Goal: Task Accomplishment & Management: Use online tool/utility

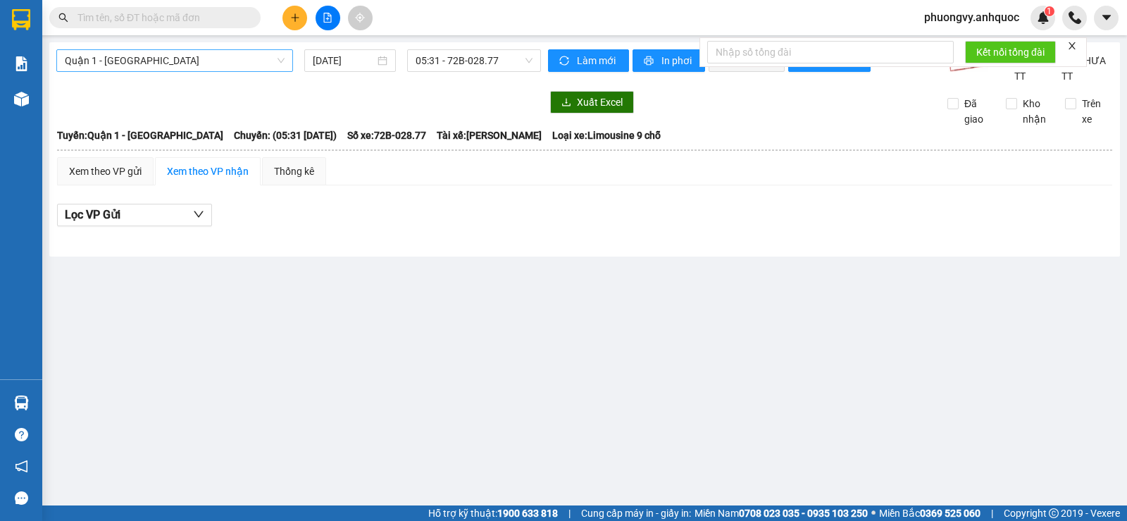
click at [154, 54] on span "Quận 1 - [GEOGRAPHIC_DATA]" at bounding box center [175, 60] width 220 height 21
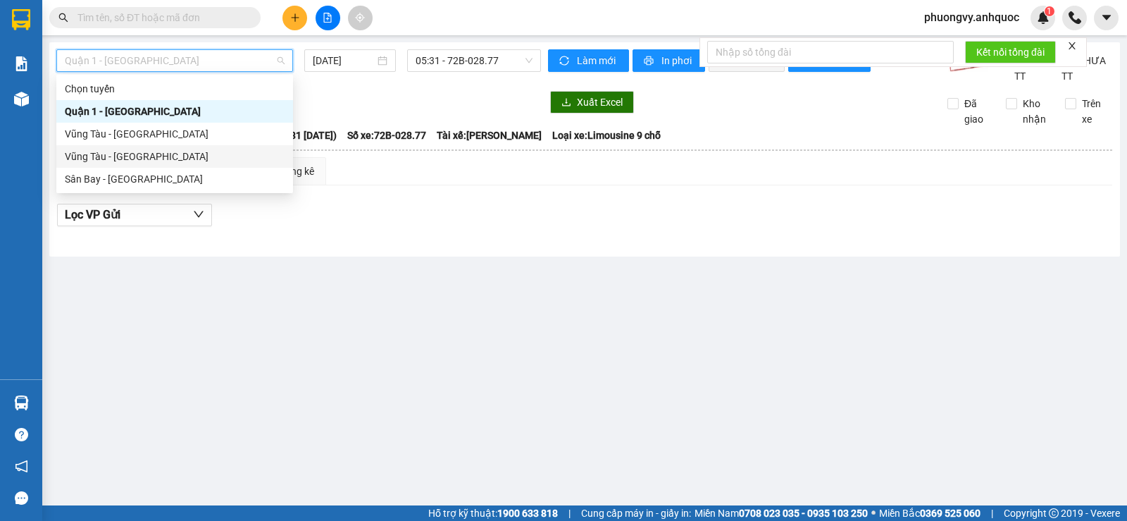
click at [134, 154] on div "Vũng Tàu - [GEOGRAPHIC_DATA]" at bounding box center [175, 156] width 220 height 15
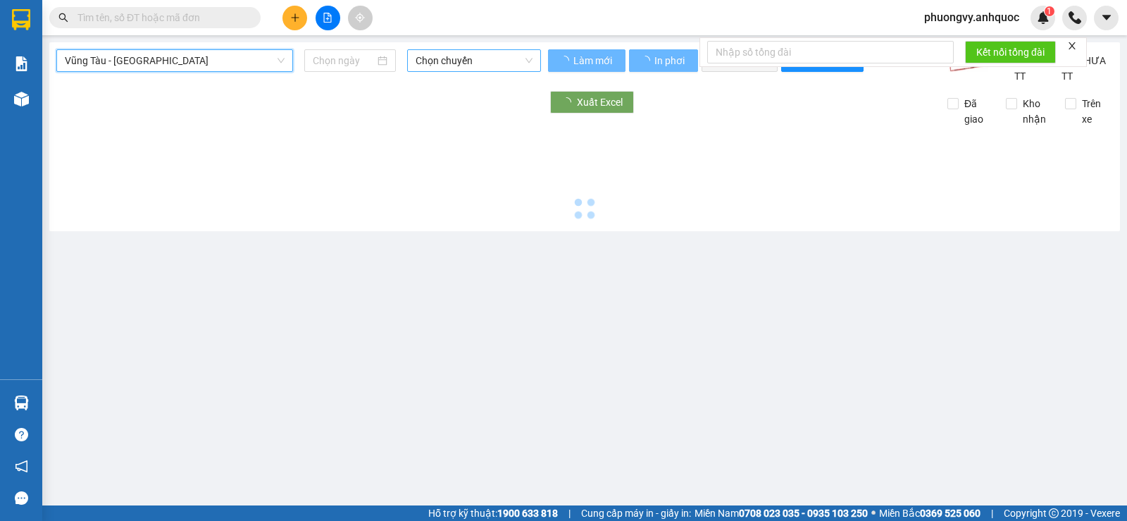
type input "[DATE]"
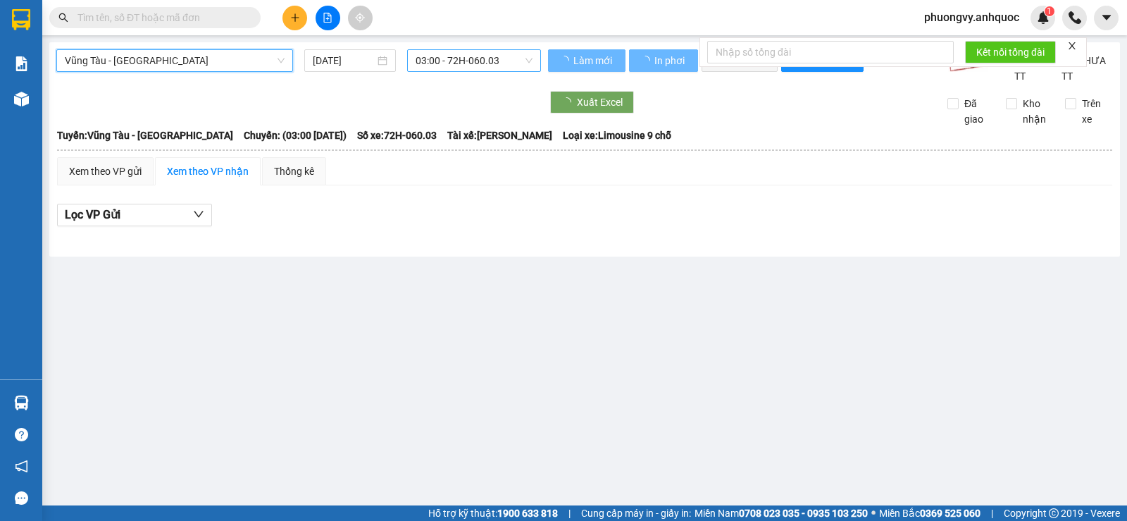
click at [480, 59] on span "03:00 - 72H-060.03" at bounding box center [474, 60] width 116 height 21
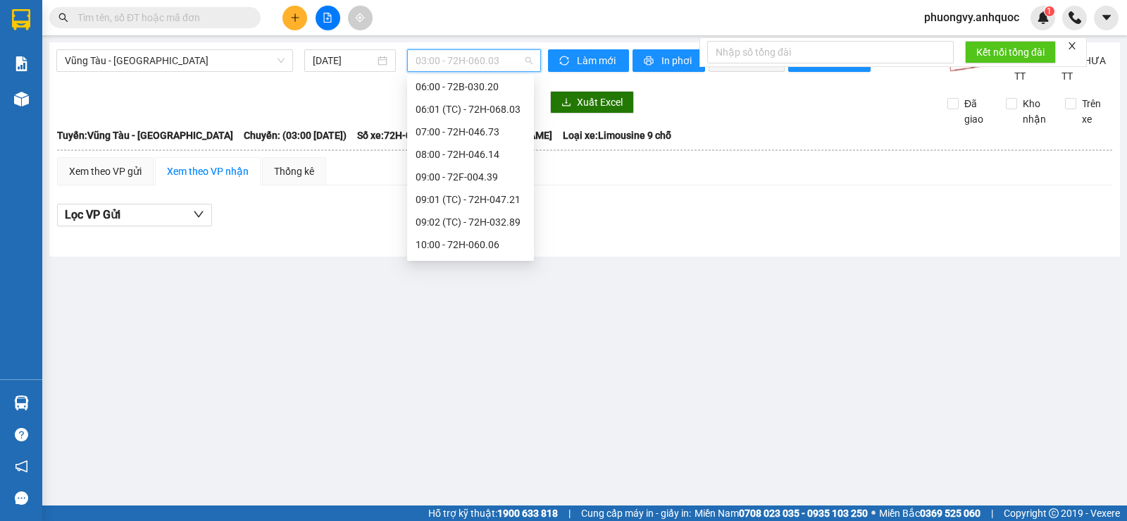
scroll to position [141, 0]
click at [469, 132] on div "07:00 - 72H-046.73" at bounding box center [471, 127] width 110 height 15
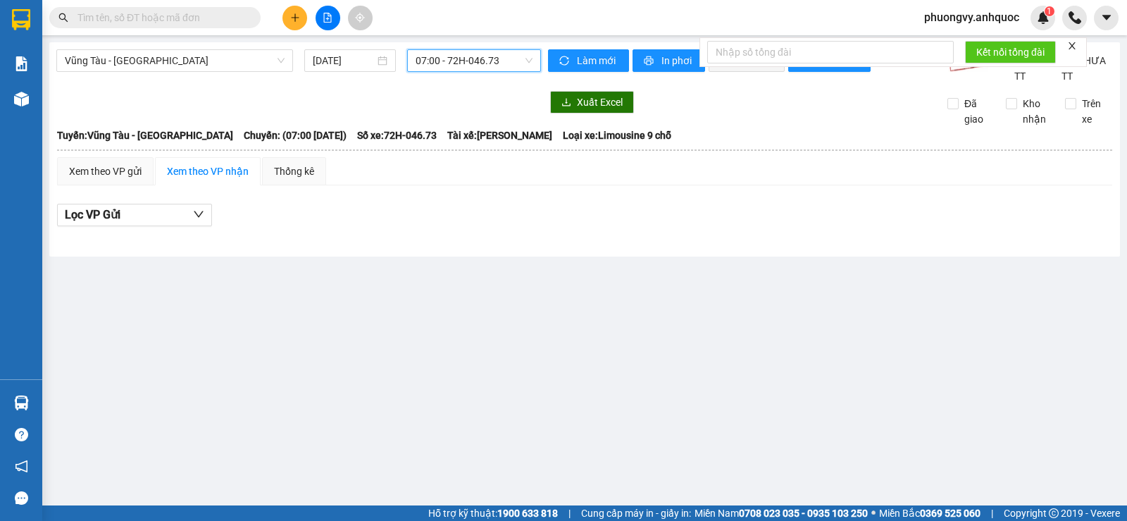
click at [482, 63] on span "07:00 - 72H-046.73" at bounding box center [474, 60] width 116 height 21
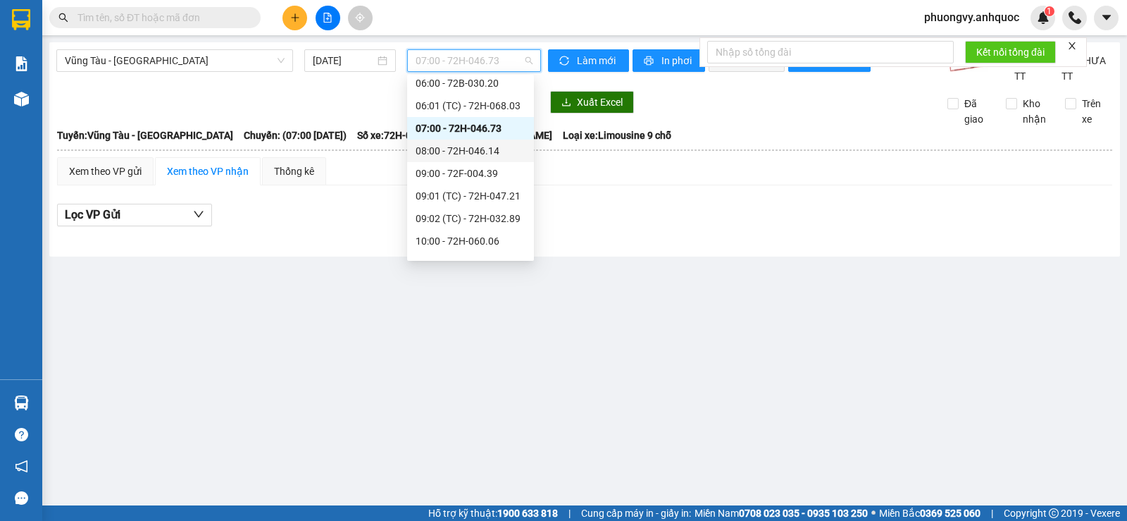
click at [464, 157] on div "08:00 - 72H-046.14" at bounding box center [471, 150] width 110 height 15
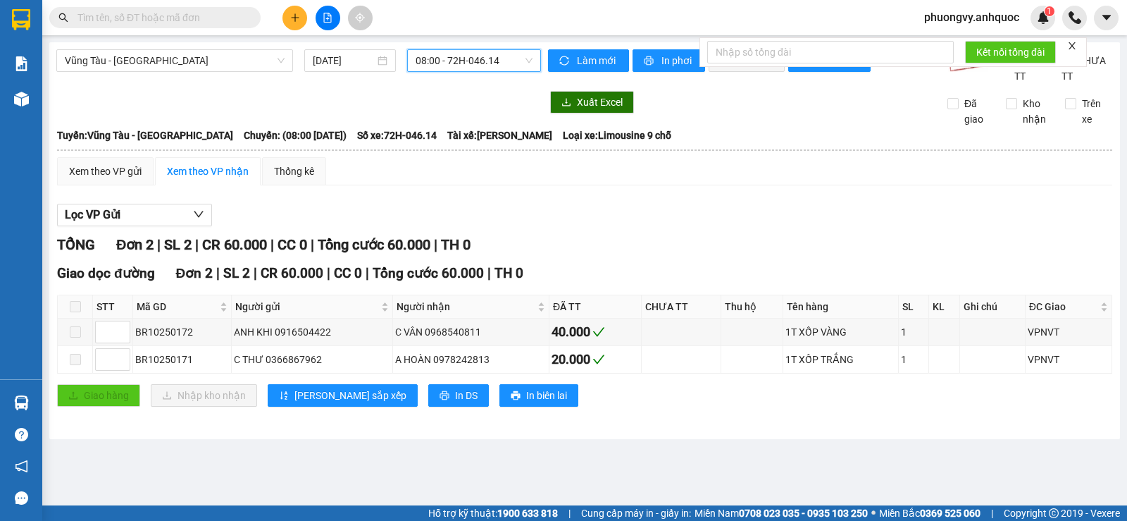
click at [482, 61] on span "08:00 - 72H-046.14" at bounding box center [474, 60] width 116 height 21
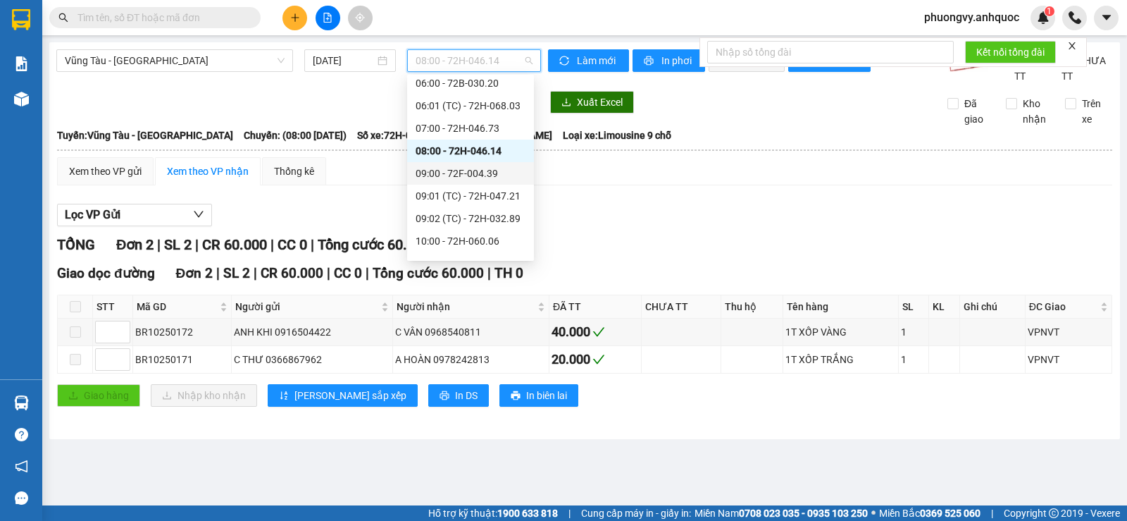
click at [458, 178] on div "09:00 - 72F-004.39" at bounding box center [471, 173] width 110 height 15
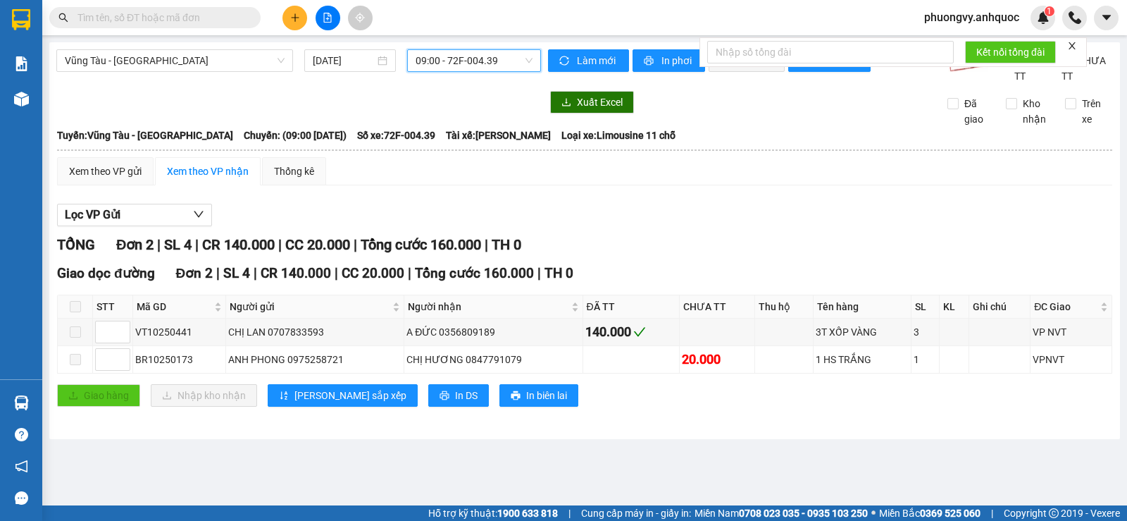
click at [496, 56] on span "09:00 - 72F-004.39" at bounding box center [474, 60] width 116 height 21
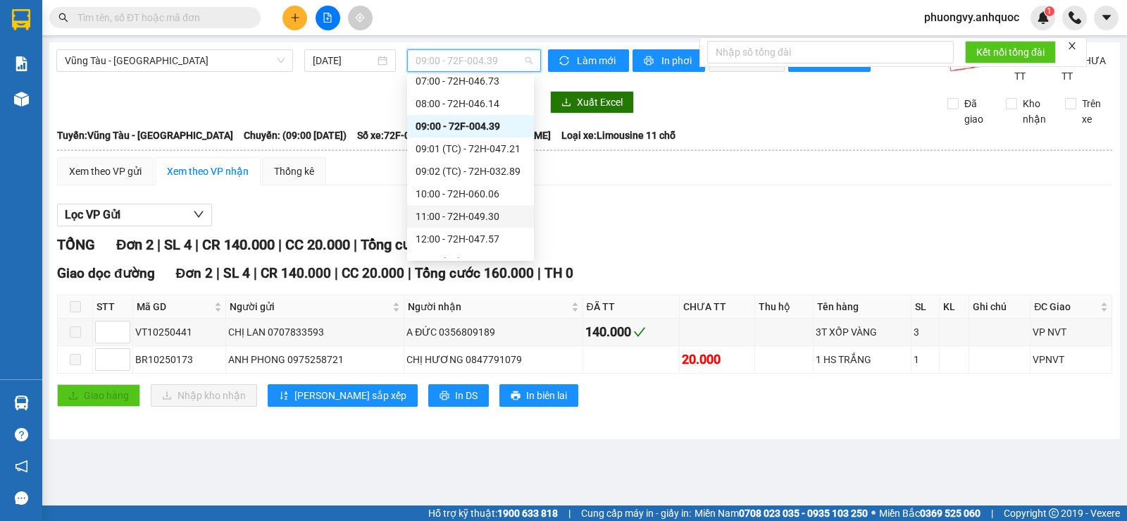
scroll to position [211, 0]
click at [466, 130] on div "09:01 (TC) - 72H-047.21" at bounding box center [471, 125] width 110 height 15
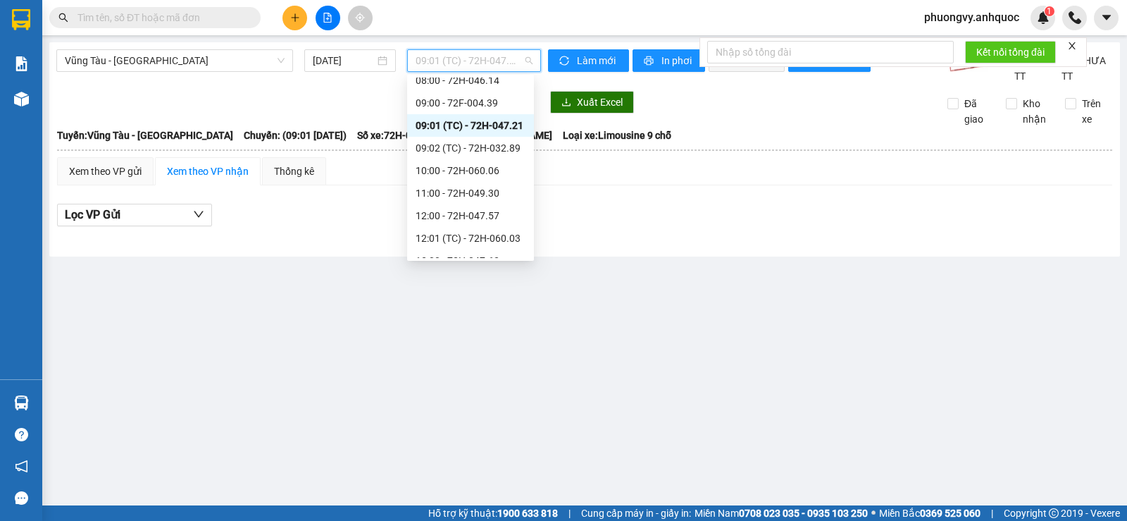
click at [469, 63] on span "09:01 (TC) - 72H-047.21" at bounding box center [474, 60] width 116 height 21
click at [479, 178] on div "10:00 - 72H-060.06" at bounding box center [470, 170] width 127 height 23
